Goal: Task Accomplishment & Management: Complete application form

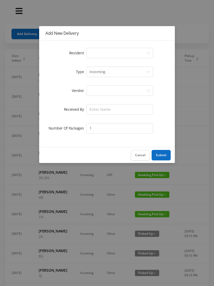
click at [89, 52] on div "Select a person" at bounding box center [120, 53] width 67 height 10
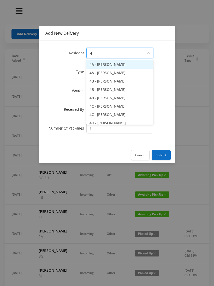
type input "4f"
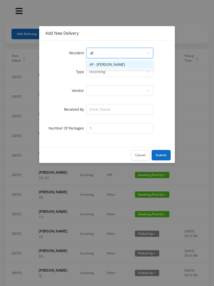
click at [92, 61] on li "4F - [PERSON_NAME]" at bounding box center [120, 64] width 67 height 8
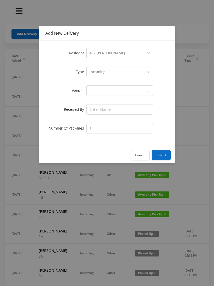
click at [93, 90] on div at bounding box center [118, 91] width 57 height 10
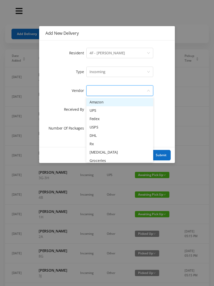
click at [89, 118] on li "Fedex" at bounding box center [120, 119] width 67 height 8
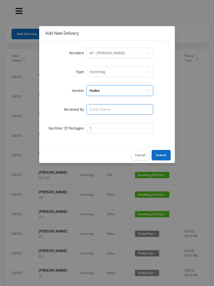
click at [89, 109] on input "text" at bounding box center [120, 109] width 67 height 10
type input "[PERSON_NAME]"
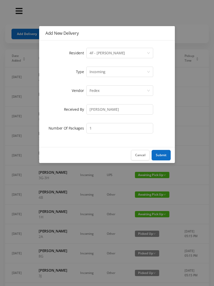
click at [160, 154] on button "Submit" at bounding box center [161, 155] width 19 height 10
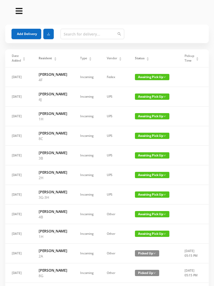
click at [25, 33] on button "Add Delivery" at bounding box center [27, 34] width 30 height 10
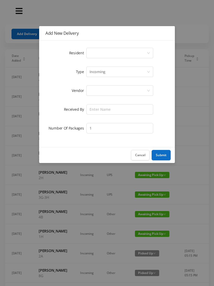
click at [91, 53] on div "Select a person" at bounding box center [118, 53] width 57 height 10
click at [211, 127] on div "Add New Delivery Resident Select a person Type Incoming Vendor Received By Numb…" at bounding box center [107, 143] width 214 height 286
click at [94, 53] on div "Select a person" at bounding box center [118, 53] width 57 height 10
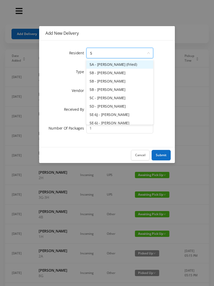
type input "5b"
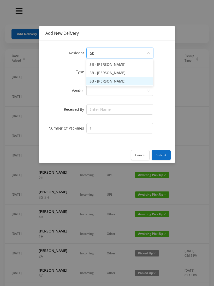
click at [99, 83] on li "5B - [PERSON_NAME]" at bounding box center [120, 81] width 67 height 8
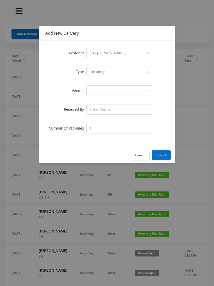
click at [92, 92] on div at bounding box center [118, 91] width 57 height 10
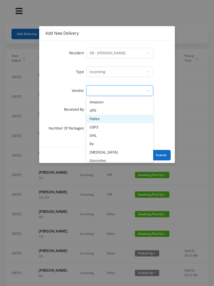
click at [94, 118] on li "Fedex" at bounding box center [120, 119] width 67 height 8
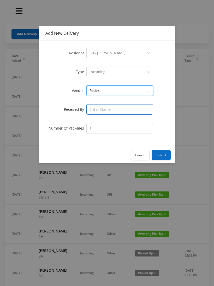
click at [91, 113] on input "text" at bounding box center [120, 109] width 67 height 10
type input "[PERSON_NAME]"
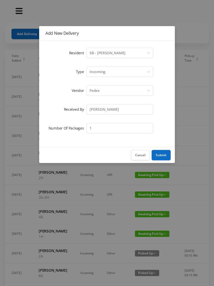
click at [163, 155] on button "Submit" at bounding box center [161, 155] width 19 height 10
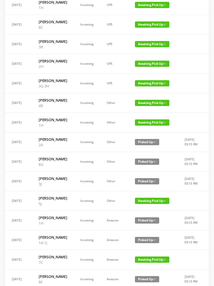
scroll to position [131, 0]
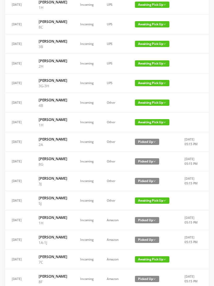
click at [153, 86] on span "Awaiting Pick Up" at bounding box center [152, 83] width 35 height 6
click at [145, 142] on link "Picked Up" at bounding box center [149, 143] width 34 height 8
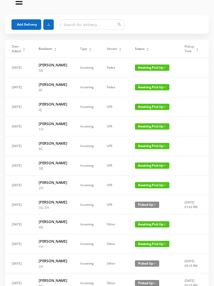
scroll to position [0, 0]
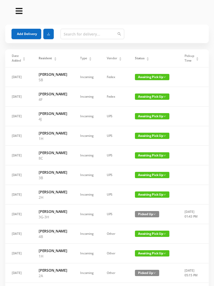
click at [144, 56] on div "Status" at bounding box center [142, 58] width 14 height 5
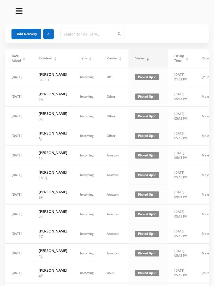
click at [147, 60] on icon "icon: caret-down" at bounding box center [148, 59] width 2 height 1
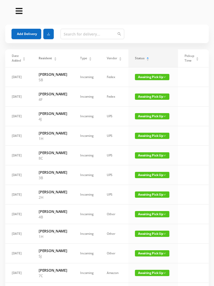
click at [22, 33] on button "Add Delivery" at bounding box center [27, 34] width 30 height 10
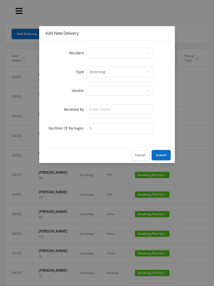
click at [101, 54] on div "Select a person" at bounding box center [118, 53] width 57 height 10
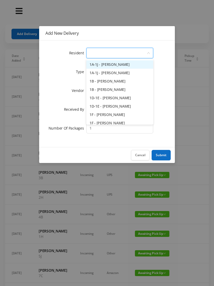
type input "4"
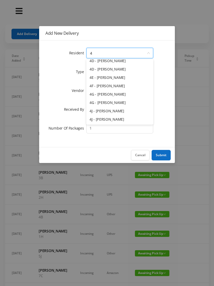
scroll to position [62, 0]
click at [106, 97] on li "4G - [PERSON_NAME]" at bounding box center [120, 94] width 67 height 8
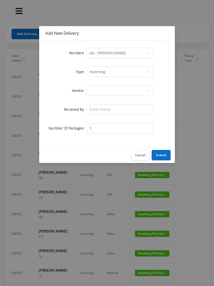
click at [97, 93] on div at bounding box center [118, 91] width 57 height 10
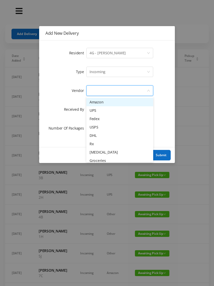
click at [113, 102] on li "Amazon" at bounding box center [120, 102] width 67 height 8
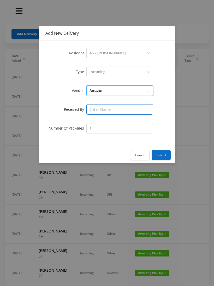
click at [96, 113] on input "text" at bounding box center [120, 109] width 67 height 10
type input "[PERSON_NAME]"
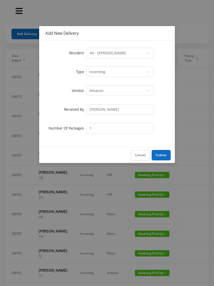
click at [167, 153] on button "Submit" at bounding box center [161, 155] width 19 height 10
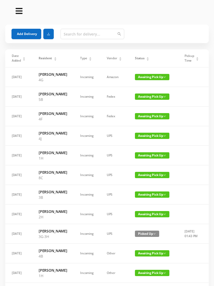
click at [18, 31] on button "Add Delivery" at bounding box center [27, 34] width 30 height 10
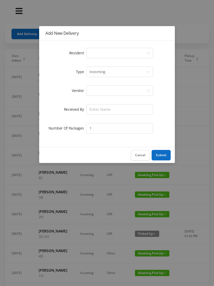
click at [94, 55] on div "Select a person" at bounding box center [118, 53] width 57 height 10
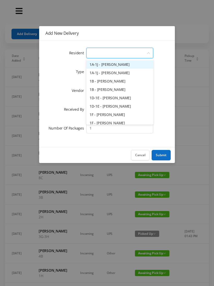
type input "4"
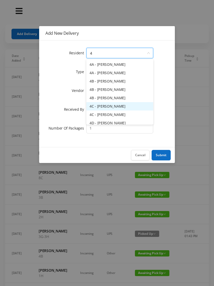
click at [113, 107] on li "4C - [PERSON_NAME]" at bounding box center [120, 106] width 67 height 8
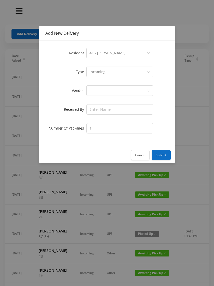
click at [95, 94] on div at bounding box center [118, 91] width 57 height 10
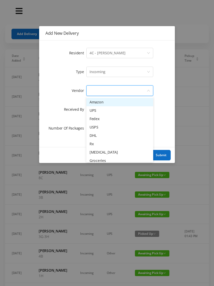
click at [114, 103] on li "Amazon" at bounding box center [120, 102] width 67 height 8
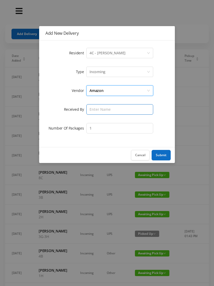
click at [96, 110] on input "text" at bounding box center [120, 109] width 67 height 10
type input "[PERSON_NAME]"
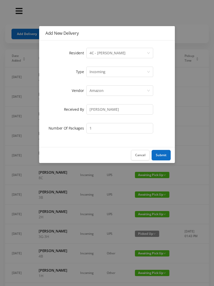
click at [166, 154] on button "Submit" at bounding box center [161, 155] width 19 height 10
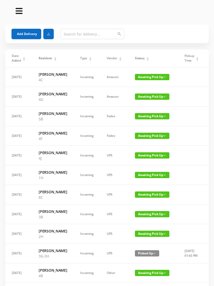
click at [32, 37] on button "Add Delivery" at bounding box center [27, 34] width 30 height 10
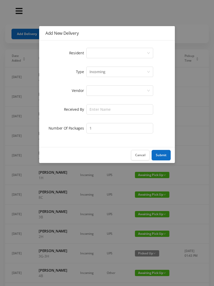
click at [101, 55] on div "Select a person" at bounding box center [118, 53] width 57 height 10
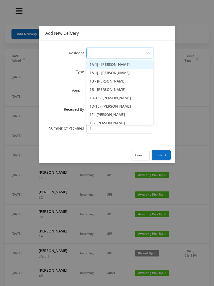
type input "6"
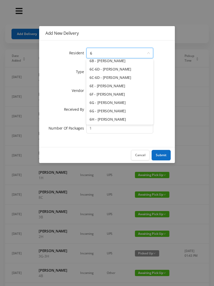
scroll to position [37, 0]
click at [113, 112] on li "6G - [PERSON_NAME]" at bounding box center [120, 111] width 67 height 8
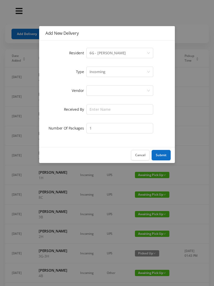
click at [95, 88] on div at bounding box center [118, 91] width 57 height 10
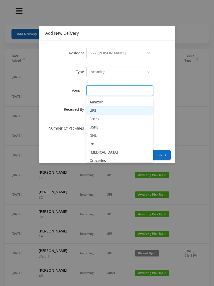
click at [109, 108] on li "UPS" at bounding box center [120, 110] width 67 height 8
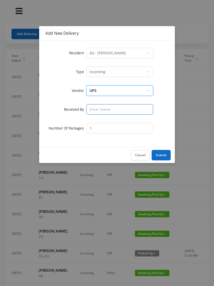
click at [99, 109] on input "text" at bounding box center [120, 109] width 67 height 10
type input "[PERSON_NAME]"
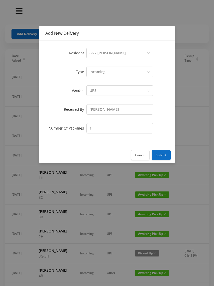
click at [164, 156] on button "Submit" at bounding box center [161, 155] width 19 height 10
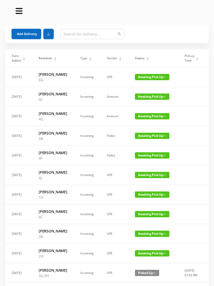
click at [28, 35] on button "Add Delivery" at bounding box center [27, 34] width 30 height 10
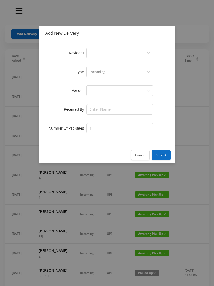
click at [100, 55] on div "Select a person" at bounding box center [118, 53] width 57 height 10
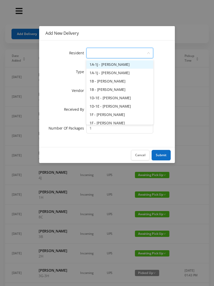
type input "8"
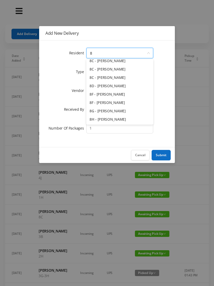
scroll to position [29, 0]
click at [108, 121] on li "8H - [PERSON_NAME]" at bounding box center [120, 119] width 67 height 8
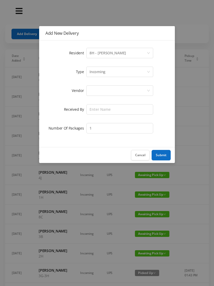
click at [96, 92] on div at bounding box center [118, 91] width 57 height 10
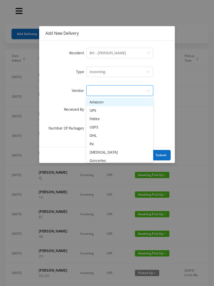
click at [113, 104] on li "Amazon" at bounding box center [120, 102] width 67 height 8
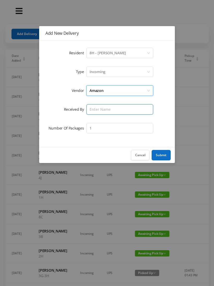
click at [98, 112] on input "text" at bounding box center [120, 109] width 67 height 10
type input "[PERSON_NAME]"
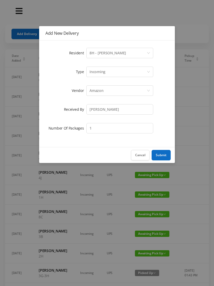
click at [168, 154] on button "Submit" at bounding box center [161, 155] width 19 height 10
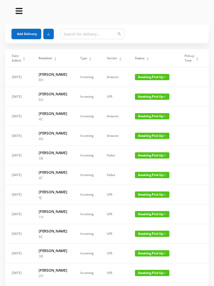
click at [26, 33] on button "Add Delivery" at bounding box center [27, 34] width 30 height 10
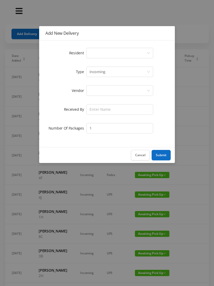
click at [103, 51] on div "Select a person" at bounding box center [118, 53] width 57 height 10
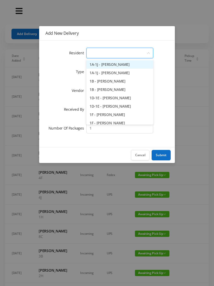
type input "3"
click at [116, 82] on li "3B - [PERSON_NAME]" at bounding box center [120, 81] width 67 height 8
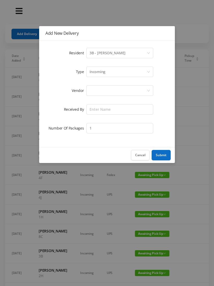
click at [96, 94] on div at bounding box center [118, 91] width 57 height 10
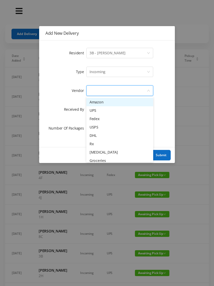
click at [112, 103] on li "Amazon" at bounding box center [120, 102] width 67 height 8
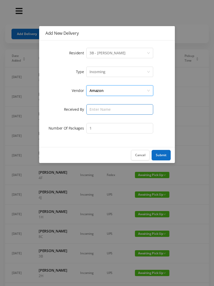
click at [97, 109] on input "text" at bounding box center [120, 109] width 67 height 10
type input "[PERSON_NAME]"
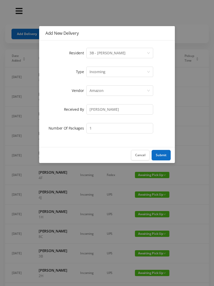
click at [163, 160] on button "Submit" at bounding box center [161, 155] width 19 height 10
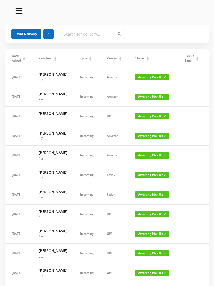
click at [26, 35] on button "Add Delivery" at bounding box center [27, 34] width 30 height 10
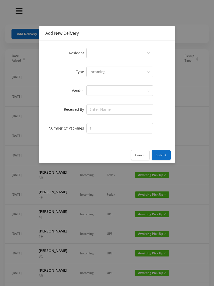
click at [97, 51] on div "Select a person" at bounding box center [118, 53] width 57 height 10
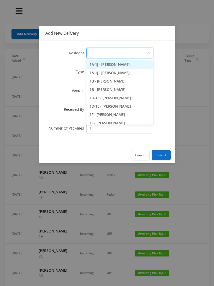
type input "3"
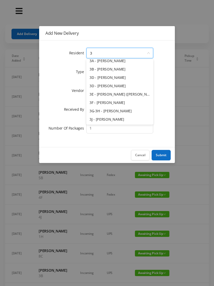
scroll to position [12, 0]
click at [111, 120] on li "3J - [PERSON_NAME]" at bounding box center [120, 119] width 67 height 8
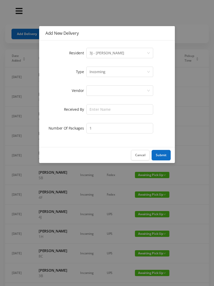
click at [99, 91] on div at bounding box center [118, 91] width 57 height 10
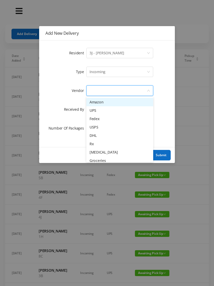
click at [112, 101] on li "Amazon" at bounding box center [120, 102] width 67 height 8
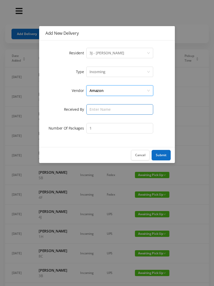
click at [97, 109] on input "text" at bounding box center [120, 109] width 67 height 10
type input "[PERSON_NAME]"
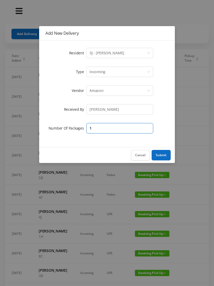
click at [100, 128] on input "1" at bounding box center [120, 128] width 67 height 10
type input "2"
click at [165, 157] on button "Submit" at bounding box center [161, 155] width 19 height 10
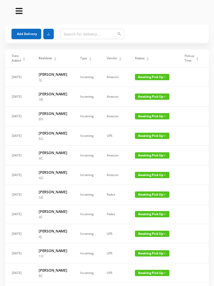
click at [30, 36] on button "Add Delivery" at bounding box center [27, 34] width 30 height 10
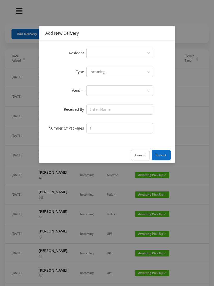
click at [102, 57] on div "Select a person" at bounding box center [118, 53] width 57 height 10
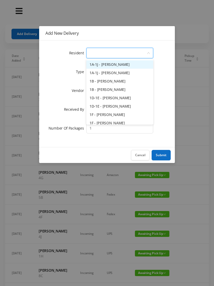
type input "8"
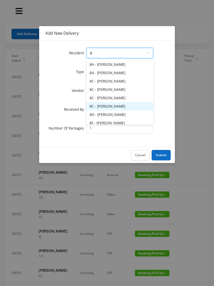
click at [106, 109] on li "8C - [PERSON_NAME]" at bounding box center [120, 106] width 67 height 8
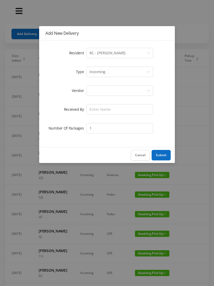
click at [100, 90] on div at bounding box center [118, 91] width 57 height 10
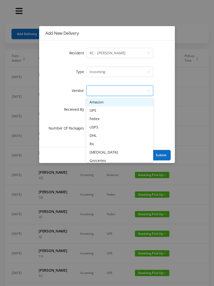
click at [112, 102] on li "Amazon" at bounding box center [120, 102] width 67 height 8
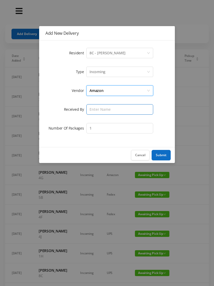
click at [97, 110] on input "text" at bounding box center [120, 109] width 67 height 10
type input "[PERSON_NAME]"
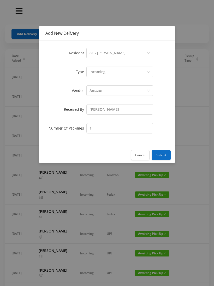
click at [168, 156] on button "Submit" at bounding box center [161, 155] width 19 height 10
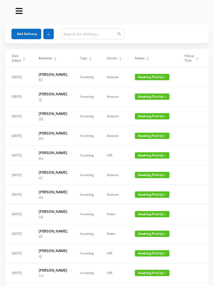
click at [28, 32] on button "Add Delivery" at bounding box center [27, 34] width 30 height 10
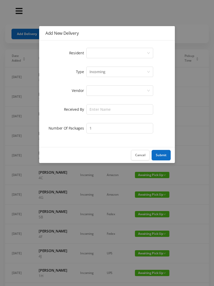
click at [96, 55] on div "Select a person" at bounding box center [118, 53] width 57 height 10
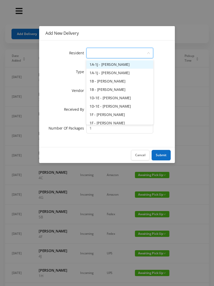
type input "4"
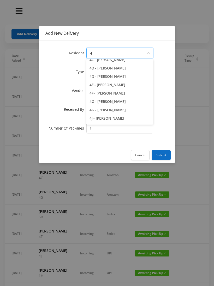
scroll to position [56, 0]
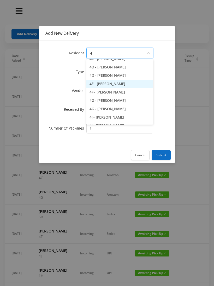
click at [109, 85] on li "4E - [PERSON_NAME]" at bounding box center [120, 84] width 67 height 8
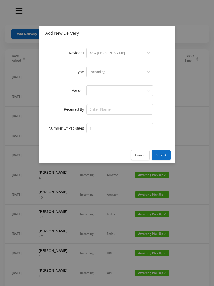
click at [97, 92] on div at bounding box center [118, 91] width 57 height 10
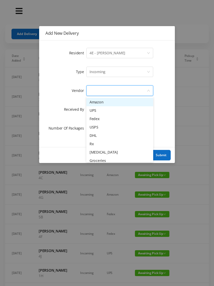
click at [105, 105] on li "Amazon" at bounding box center [120, 102] width 67 height 8
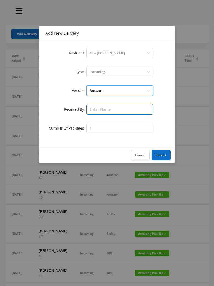
click at [99, 112] on input "text" at bounding box center [120, 109] width 67 height 10
type input "[PERSON_NAME]"
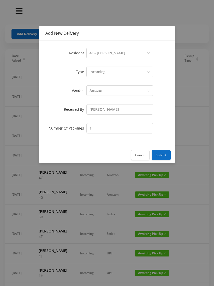
click at [166, 158] on button "Submit" at bounding box center [161, 155] width 19 height 10
